Goal: Transaction & Acquisition: Book appointment/travel/reservation

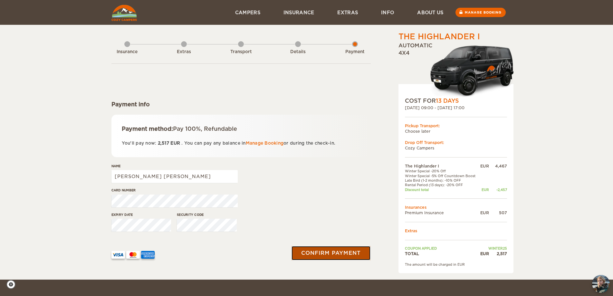
click at [356, 256] on button "Confirm payment" at bounding box center [331, 253] width 79 height 14
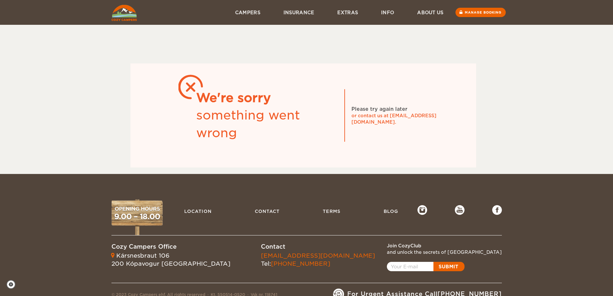
click at [114, 12] on img at bounding box center [123, 13] width 25 height 16
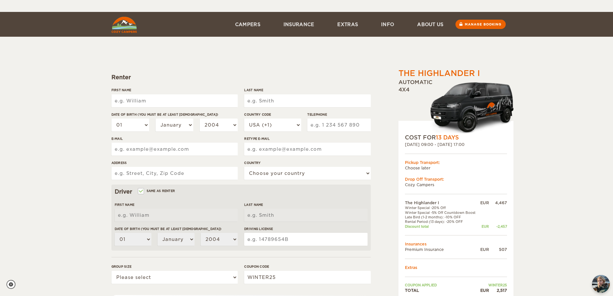
scroll to position [64, 0]
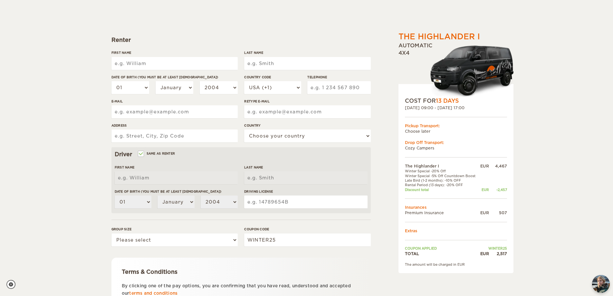
click at [149, 65] on input "First Name" at bounding box center [174, 63] width 126 height 13
type input "Mauro"
type input "Jordão Neto"
select select "55"
type input "19993370005"
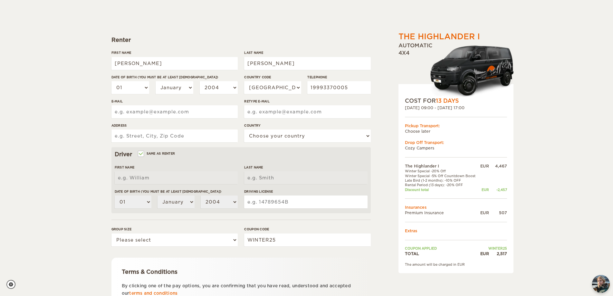
type input "mauro_netoo@hotmail.com"
type input "Rua Floriano Peixoto, 688"
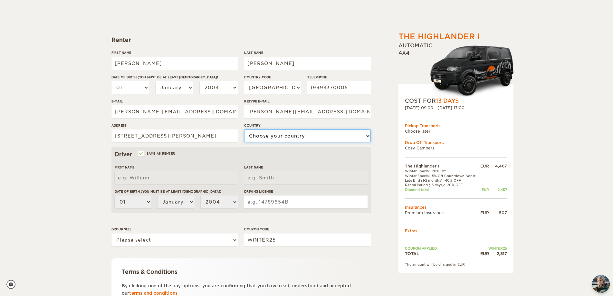
select select "29"
type input "Mauro"
type input "Jordão Neto"
click at [261, 63] on input "Jordão Neto" at bounding box center [307, 63] width 126 height 13
type input "Jordao Neto"
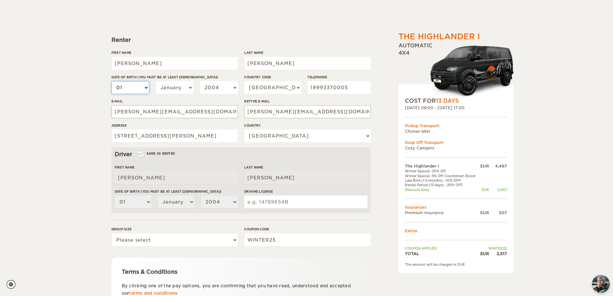
type input "Jordao Neto"
click at [130, 86] on select "01 02 03 04 05 06 07 08 09 10 11 12 13 14 15 16 17 18 19 20 21 22 23 24 25 26 2…" at bounding box center [130, 87] width 38 height 13
select select "30"
click at [111, 81] on select "01 02 03 04 05 06 07 08 09 10 11 12 13 14 15 16 17 18 19 20 21 22 23 24 25 26 2…" at bounding box center [130, 87] width 38 height 13
select select "30"
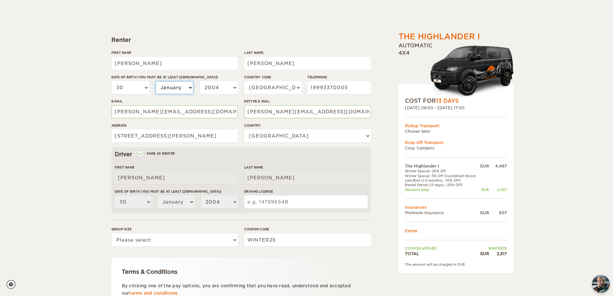
click at [170, 86] on select "January February March April May June July August September October November De…" at bounding box center [175, 87] width 38 height 13
select select "07"
click at [156, 81] on select "January February March April May June July August September October November De…" at bounding box center [175, 87] width 38 height 13
select select "07"
click at [217, 86] on select "2004 2003 2002 2001 2000 1999 1998 1997 1996 1995 1994 1993 1992 1991 1990 1989…" at bounding box center [219, 87] width 38 height 13
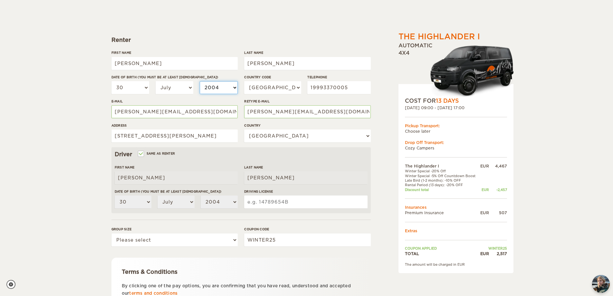
select select "1994"
click at [200, 81] on select "2004 2003 2002 2001 2000 1999 1998 1997 1996 1995 1994 1993 1992 1991 1990 1989…" at bounding box center [219, 87] width 38 height 13
select select "1994"
click at [300, 205] on input "Driving License" at bounding box center [305, 202] width 123 height 13
type input "05617350510"
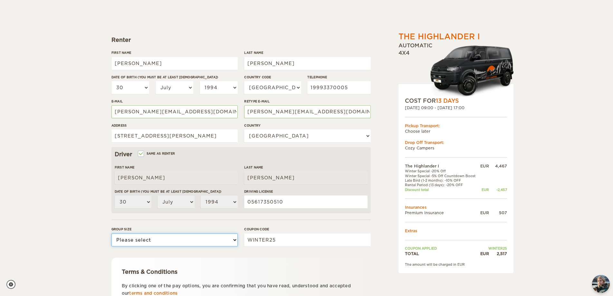
drag, startPoint x: 157, startPoint y: 245, endPoint x: 152, endPoint y: 246, distance: 5.3
click at [157, 245] on select "Please select 1 2" at bounding box center [174, 240] width 126 height 13
select select "2"
click at [111, 234] on select "Please select 1 2" at bounding box center [174, 240] width 126 height 13
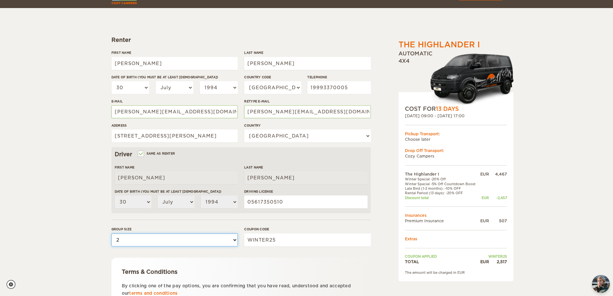
scroll to position [123, 0]
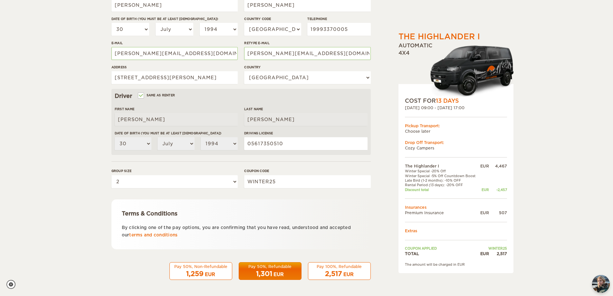
click at [334, 271] on span "2,517" at bounding box center [333, 274] width 17 height 8
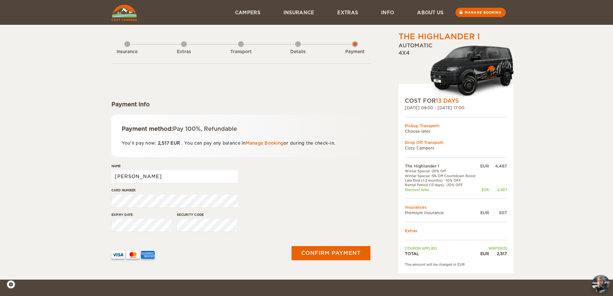
click at [157, 179] on input "Mauro" at bounding box center [174, 176] width 126 height 13
type input "Mauro Jordao Neto"
click at [139, 232] on div "Expiry date" at bounding box center [141, 224] width 60 height 24
click at [362, 254] on button "Confirm payment" at bounding box center [331, 253] width 81 height 14
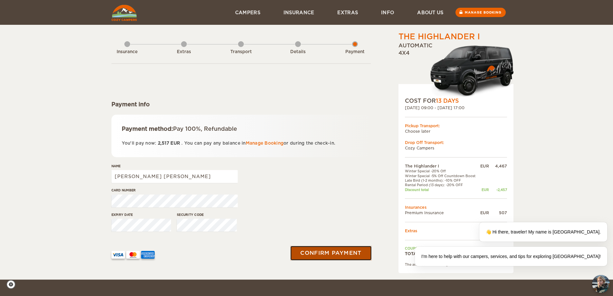
click at [334, 256] on button "Confirm payment" at bounding box center [331, 253] width 81 height 14
